Goal: Transaction & Acquisition: Download file/media

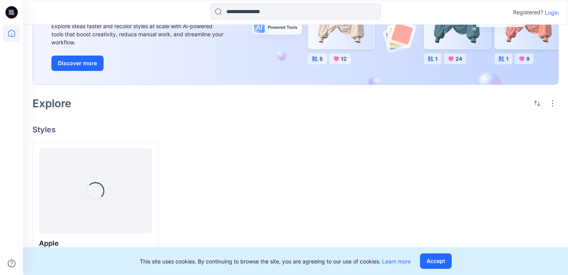
scroll to position [88, 0]
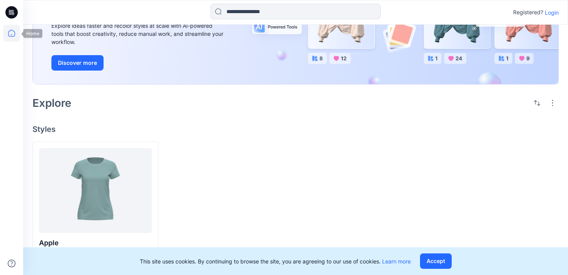
click at [13, 32] on icon at bounding box center [11, 33] width 17 height 17
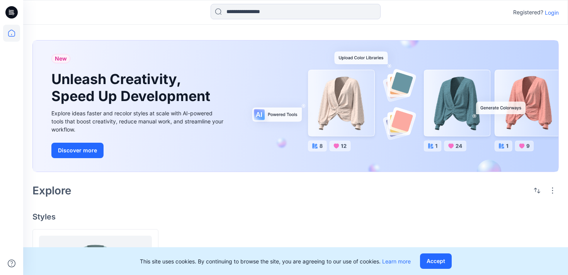
click at [554, 12] on p "Login" at bounding box center [551, 12] width 14 height 8
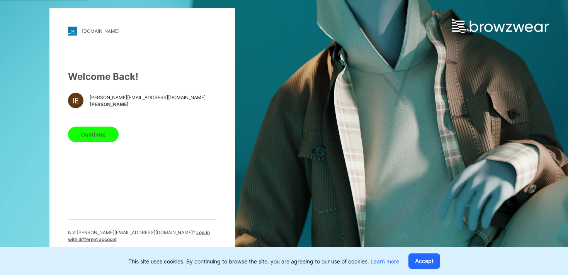
click at [101, 133] on button "Continue" at bounding box center [93, 134] width 51 height 15
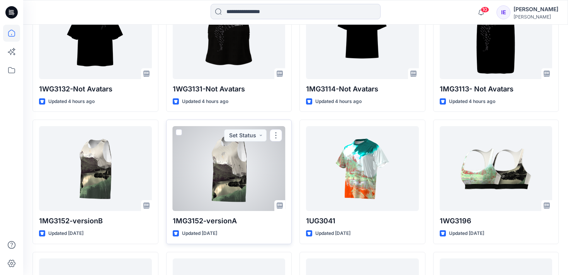
scroll to position [186, 0]
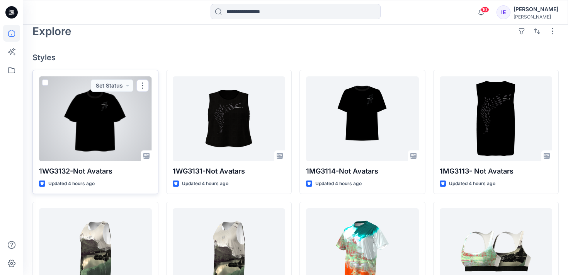
click at [133, 140] on div at bounding box center [95, 118] width 113 height 85
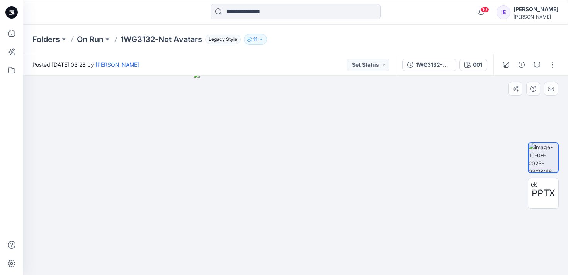
drag, startPoint x: 319, startPoint y: 166, endPoint x: 319, endPoint y: 144, distance: 22.4
click at [319, 144] on img at bounding box center [295, 173] width 204 height 204
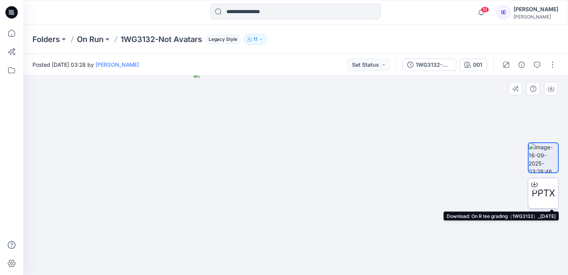
click at [545, 193] on span "PPTX" at bounding box center [542, 193] width 23 height 14
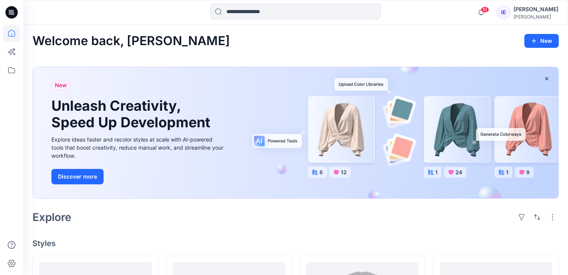
scroll to position [186, 0]
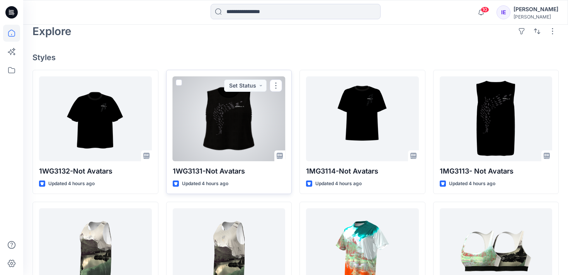
click at [276, 107] on div at bounding box center [229, 118] width 113 height 85
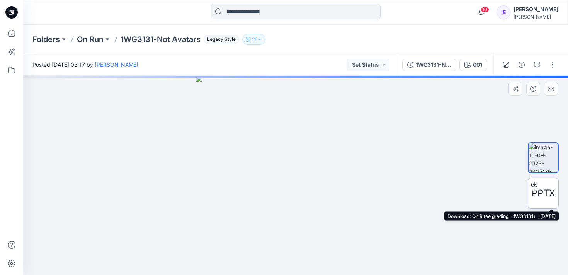
click at [544, 194] on span "PPTX" at bounding box center [542, 193] width 23 height 14
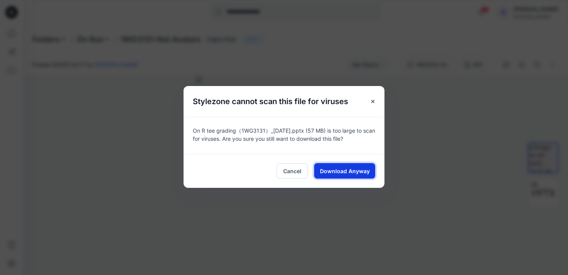
click at [348, 171] on span "Download Anyway" at bounding box center [345, 171] width 50 height 8
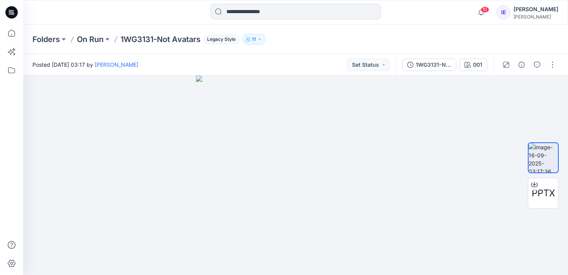
scroll to position [186, 0]
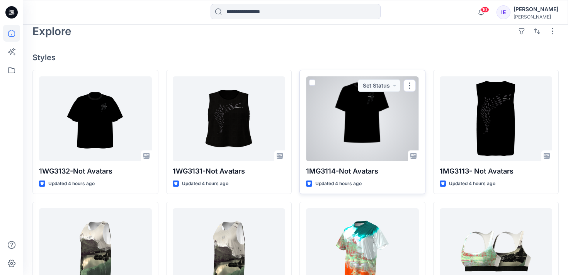
click at [396, 117] on div at bounding box center [362, 118] width 113 height 85
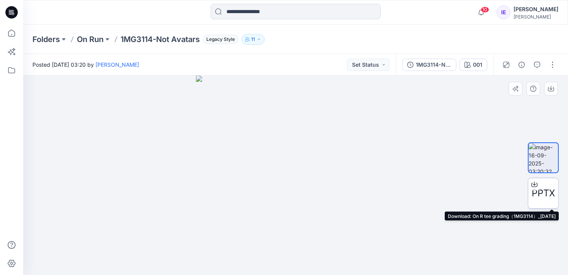
click at [546, 190] on span "PPTX" at bounding box center [542, 193] width 23 height 14
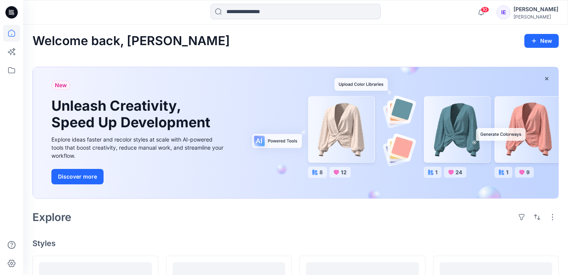
scroll to position [186, 0]
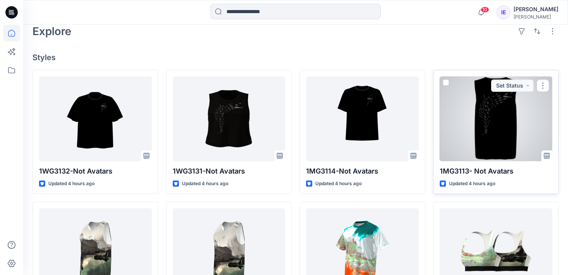
click at [537, 128] on div at bounding box center [495, 118] width 113 height 85
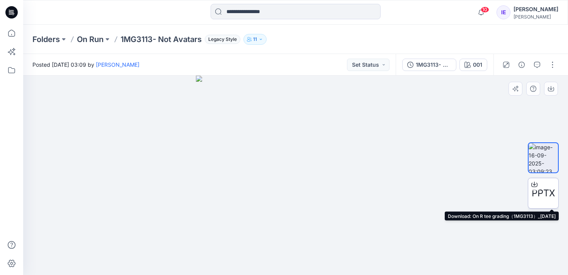
click at [542, 197] on span "PPTX" at bounding box center [542, 193] width 23 height 14
